Goal: Information Seeking & Learning: Check status

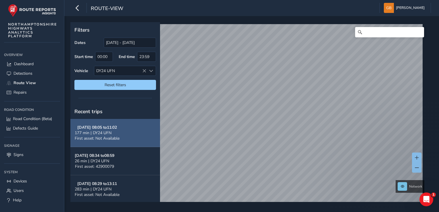
scroll to position [1, 0]
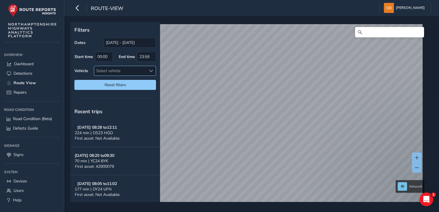
click at [152, 70] on span at bounding box center [151, 71] width 4 height 4
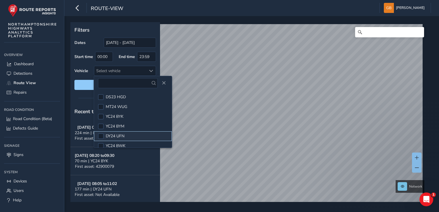
click at [122, 134] on span "DY24 UFN" at bounding box center [115, 135] width 19 height 5
click at [85, 84] on span "Reset filters" at bounding box center [115, 84] width 73 height 5
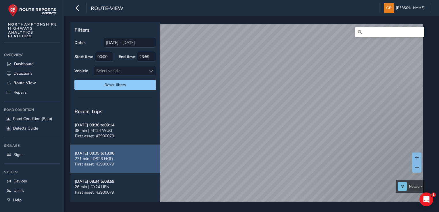
scroll to position [144, 0]
click at [100, 157] on span "26 min | DY24 UFN" at bounding box center [92, 157] width 34 height 5
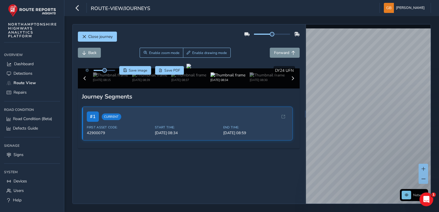
click at [345, 207] on div "Close journey Back Enable zoom mode Enable drawing mode Forward Click and Drag …" at bounding box center [251, 114] width 374 height 196
click at [329, 204] on div "Close journey Back Enable zoom mode Enable drawing mode Forward Click and Drag …" at bounding box center [251, 114] width 374 height 196
click at [312, 212] on html "route-view/journeys [PERSON_NAME] Colour Scheme: Dark Dim Light Logout Close jo…" at bounding box center [219, 106] width 439 height 212
click at [314, 212] on html "route-view/journeys [PERSON_NAME] Colour Scheme: Dark Dim Light Logout Close jo…" at bounding box center [219, 106] width 439 height 212
click at [351, 212] on html "route-view/journeys [PERSON_NAME] Colour Scheme: Dark Dim Light Logout Close jo…" at bounding box center [219, 106] width 439 height 212
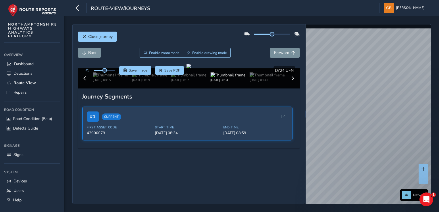
click at [349, 212] on html "route-view/journeys [PERSON_NAME] Colour Scheme: Dark Dim Light Logout Close jo…" at bounding box center [219, 106] width 439 height 212
click at [374, 212] on html "route-view/journeys [PERSON_NAME] Colour Scheme: Dark Dim Light Logout Close jo…" at bounding box center [219, 106] width 439 height 212
click at [294, 153] on div "Close journey Back Enable zoom mode Enable drawing mode Forward Click and Drag …" at bounding box center [251, 114] width 358 height 180
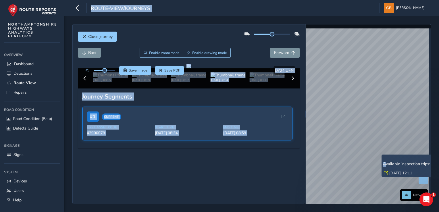
click at [349, 155] on div "x Available inspection trips: [GEOGRAPHIC_DATA][DATE] 12:11 Network © Mapbox © …" at bounding box center [368, 113] width 125 height 179
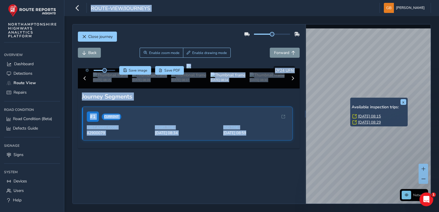
drag, startPoint x: 365, startPoint y: 112, endPoint x: 365, endPoint y: 116, distance: 4.6
drag, startPoint x: 365, startPoint y: 116, endPoint x: 254, endPoint y: 116, distance: 111.4
click at [191, 68] on div at bounding box center [188, 66] width 5 height 5
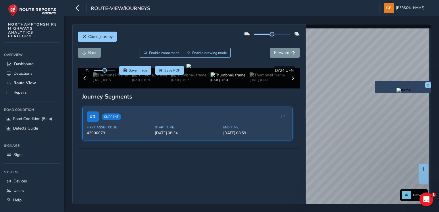
click at [372, 99] on div "x Network © Mapbox © OpenStreetMap Improve this map © Maxar" at bounding box center [368, 113] width 125 height 179
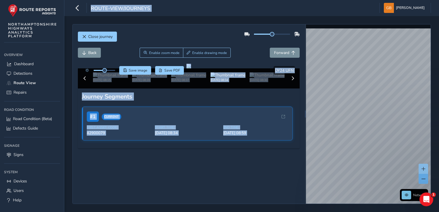
click at [422, 177] on span at bounding box center [423, 179] width 4 height 4
click at [422, 168] on span at bounding box center [423, 169] width 4 height 4
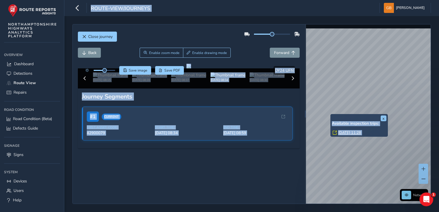
click at [331, 115] on div "x Available inspection trips: [DATE] 11:28" at bounding box center [358, 125] width 57 height 23
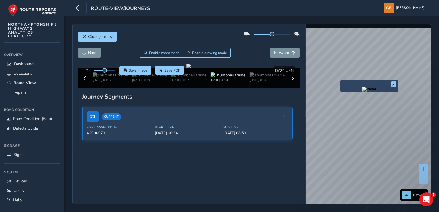
click at [340, 80] on div "x" at bounding box center [368, 86] width 57 height 12
click at [362, 92] on img "Preview frame" at bounding box center [369, 89] width 14 height 5
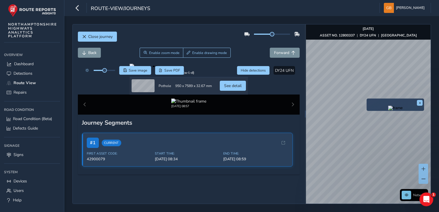
click at [388, 110] on img "Preview frame" at bounding box center [395, 108] width 14 height 5
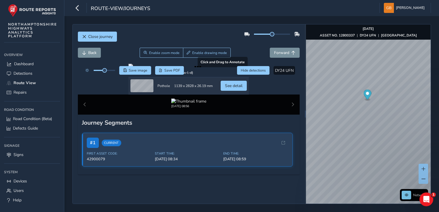
drag, startPoint x: 253, startPoint y: 119, endPoint x: 257, endPoint y: 107, distance: 13.4
click at [249, 68] on div at bounding box center [188, 66] width 120 height 5
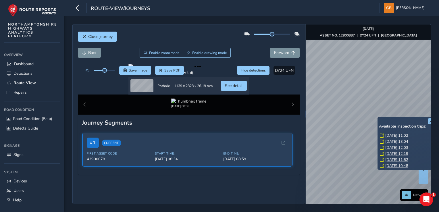
click at [348, 142] on div "x Available inspection trips: [GEOGRAPHIC_DATA][DATE] 11:02 [DATE] 13:04 [DATE]…" at bounding box center [368, 113] width 125 height 179
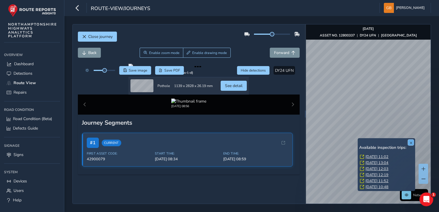
click at [409, 142] on button "x" at bounding box center [411, 143] width 6 height 6
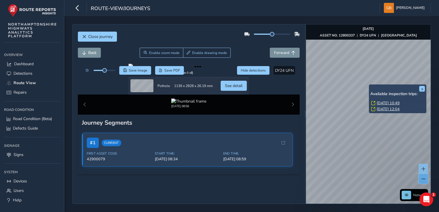
click at [422, 178] on span at bounding box center [423, 179] width 4 height 4
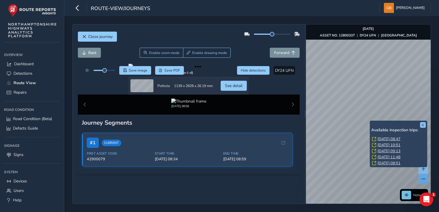
click at [370, 121] on div "x Available inspection trips: [GEOGRAPHIC_DATA][DATE] 08:47 [DATE] 10:51 [DATE]…" at bounding box center [398, 144] width 57 height 47
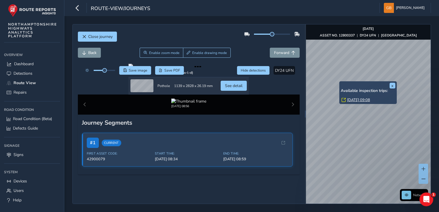
click at [339, 82] on div "x Available inspection trips: [GEOGRAPHIC_DATA][DATE] 09:08" at bounding box center [367, 92] width 57 height 23
click at [351, 99] on link "[DATE] 09:08" at bounding box center [358, 99] width 23 height 5
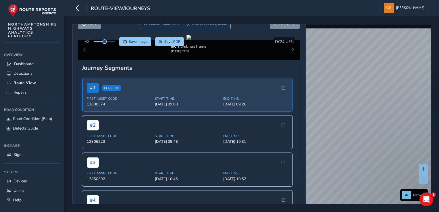
click at [370, 204] on div "Close journey Back Enable zoom mode Enable drawing mode Forward Click and Drag …" at bounding box center [251, 114] width 374 height 196
click at [374, 209] on div "Close journey Back Enable zoom mode Enable drawing mode Forward Click and Drag …" at bounding box center [251, 114] width 374 height 196
click at [438, 169] on html "route-view/journeys [PERSON_NAME] Colour Scheme: Dark Dim Light Logout Close jo…" at bounding box center [219, 106] width 439 height 212
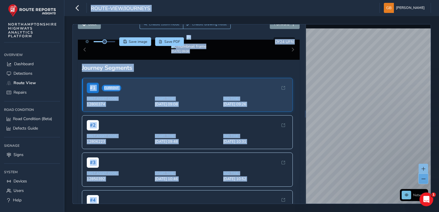
click at [423, 178] on span at bounding box center [423, 179] width 4 height 4
click at [360, 42] on div "x" at bounding box center [388, 48] width 57 height 12
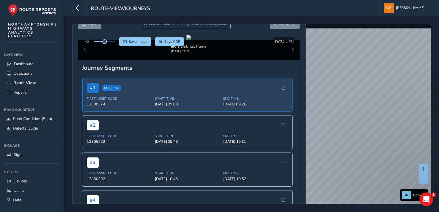
click at [434, 99] on div "Close journey Back Enable zoom mode Enable drawing mode Forward Click and Drag …" at bounding box center [251, 114] width 374 height 196
click at [367, 102] on div "x" at bounding box center [394, 108] width 57 height 12
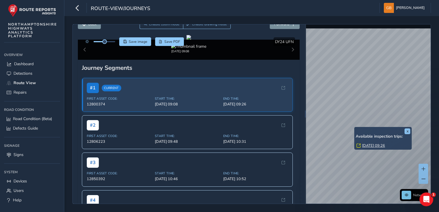
click at [367, 146] on link "[DATE] 09:26" at bounding box center [373, 145] width 23 height 5
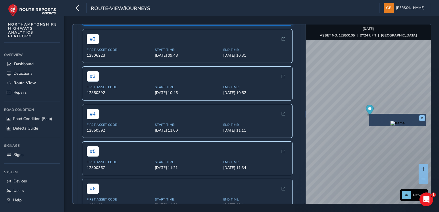
scroll to position [172, 0]
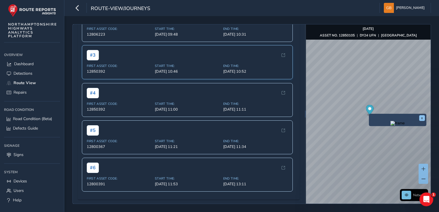
click at [137, 79] on div "# 3 First Asset Code: 12850392 Start Time: [DATE] 10:46 End Time: [DATE] 10:52" at bounding box center [187, 62] width 211 height 34
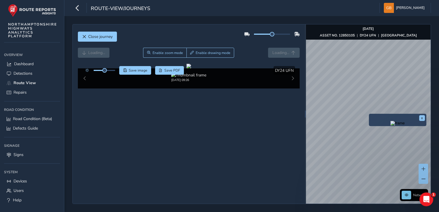
scroll to position [18, 0]
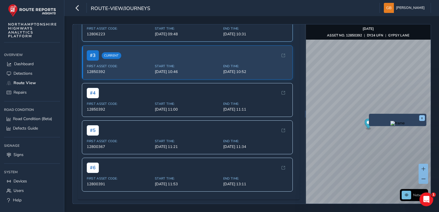
scroll to position [230, 0]
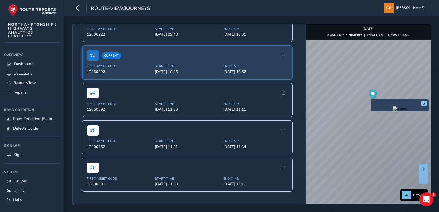
click at [371, 101] on div "x" at bounding box center [399, 105] width 57 height 12
click at [393, 111] on img "Preview frame" at bounding box center [400, 108] width 14 height 5
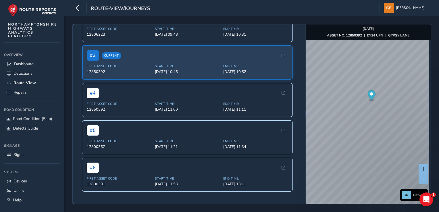
scroll to position [228, 0]
click at [375, 103] on div "x" at bounding box center [403, 107] width 57 height 12
click at [370, 101] on ellipse "Map marker" at bounding box center [371, 100] width 5 height 3
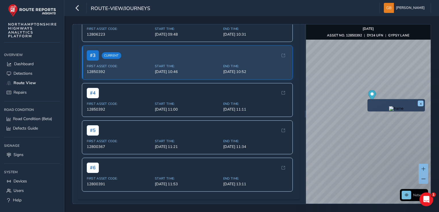
click at [389, 111] on img "Preview frame" at bounding box center [396, 108] width 14 height 5
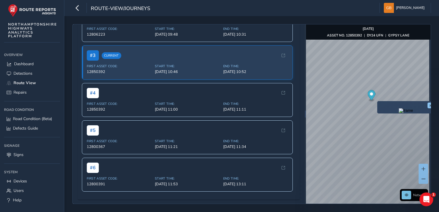
scroll to position [230, 0]
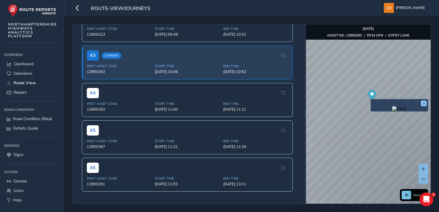
click at [392, 111] on img "Preview frame" at bounding box center [399, 108] width 14 height 5
click at [422, 103] on button "x" at bounding box center [424, 104] width 6 height 6
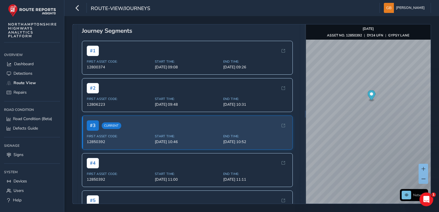
scroll to position [121, 0]
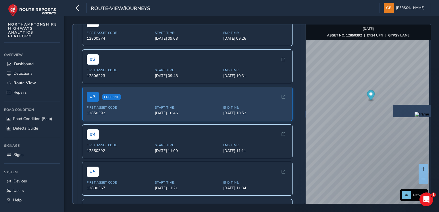
click at [393, 106] on div "x" at bounding box center [421, 111] width 57 height 12
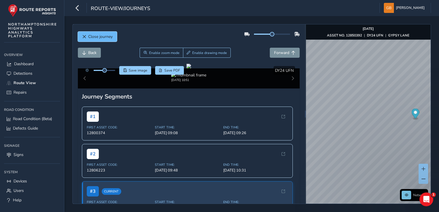
click at [105, 37] on span "Close journey" at bounding box center [100, 36] width 24 height 5
